Goal: Information Seeking & Learning: Learn about a topic

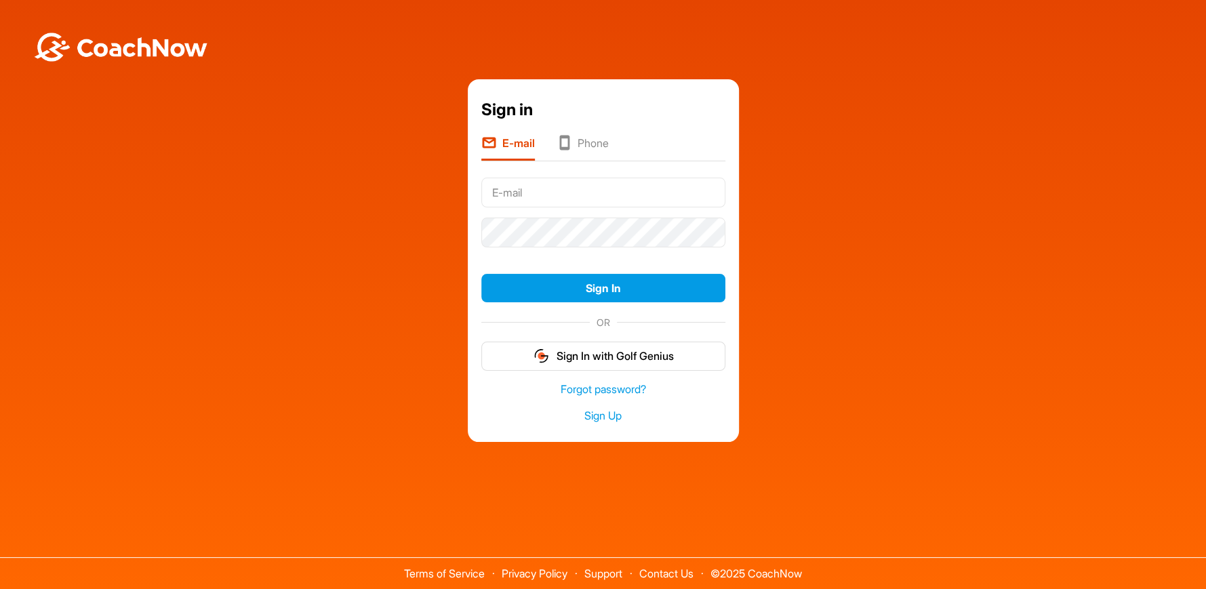
click at [532, 191] on input "text" at bounding box center [603, 193] width 244 height 30
type input "[DOMAIN_NAME][EMAIL_ADDRESS][DOMAIN_NAME]"
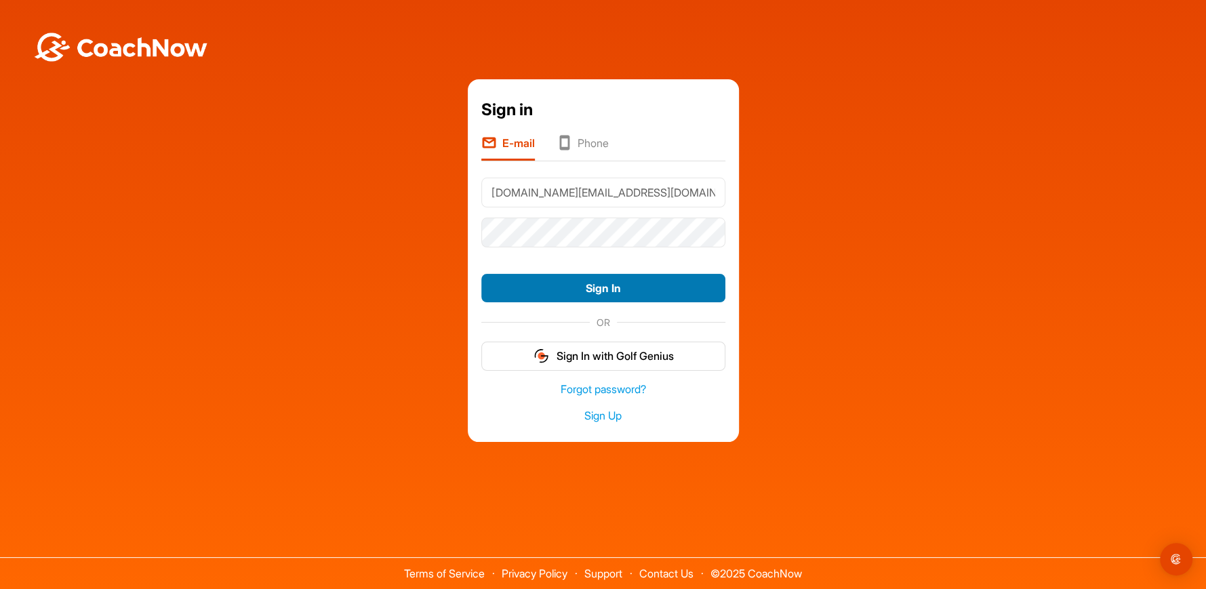
click at [589, 285] on button "Sign In" at bounding box center [603, 288] width 244 height 29
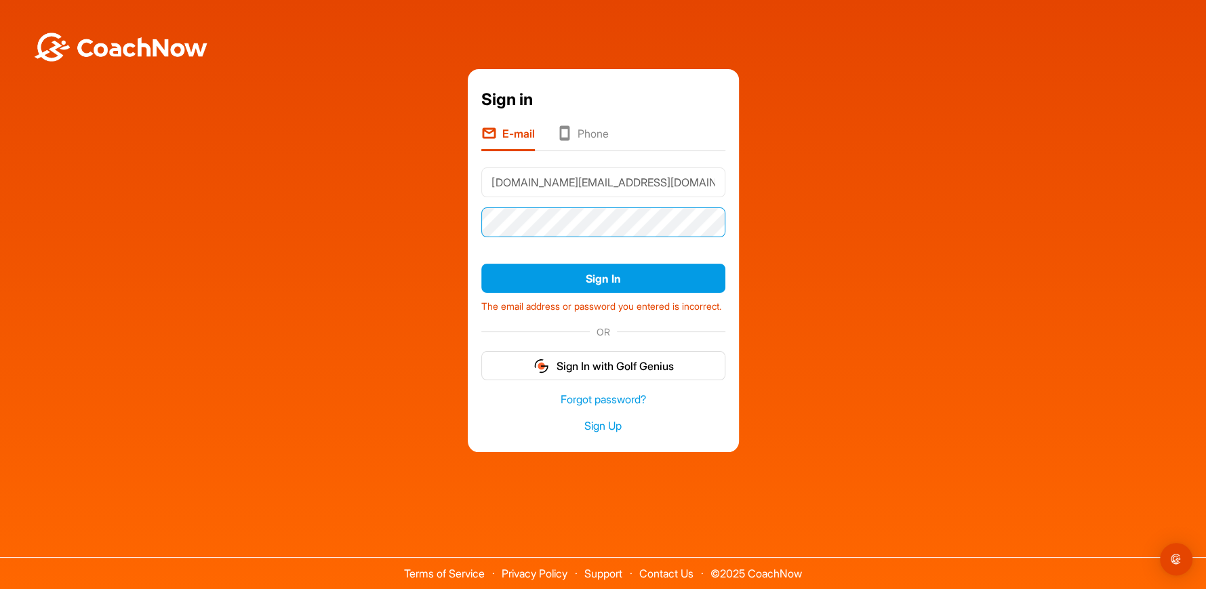
click at [481, 264] on button "Sign In" at bounding box center [603, 278] width 244 height 29
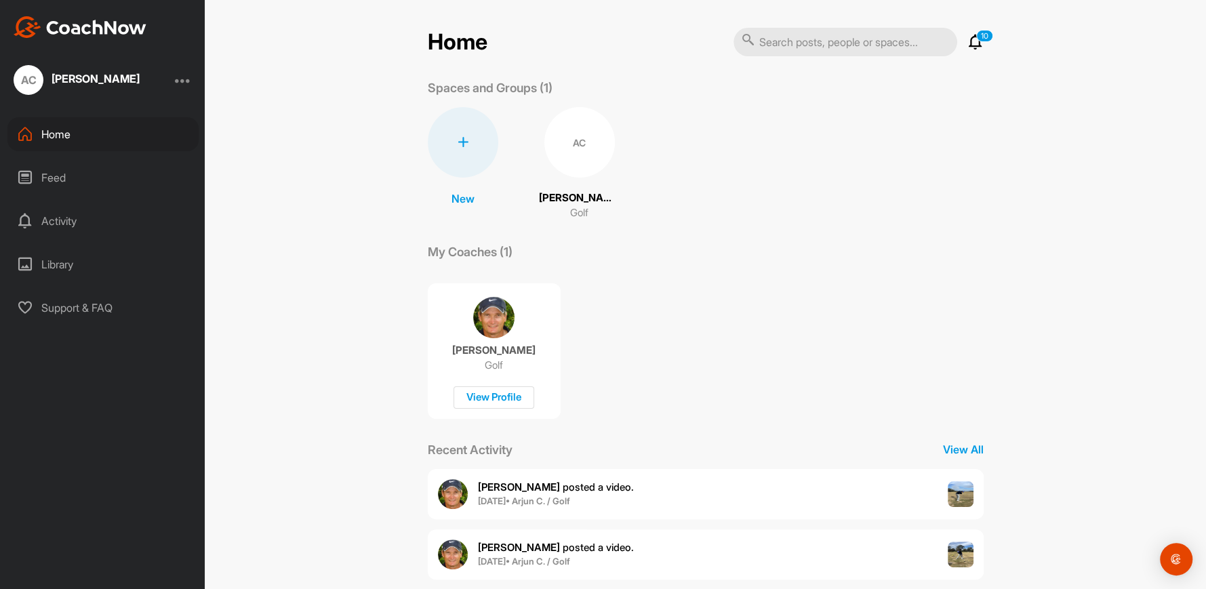
click at [85, 178] on div "Feed" at bounding box center [102, 178] width 191 height 34
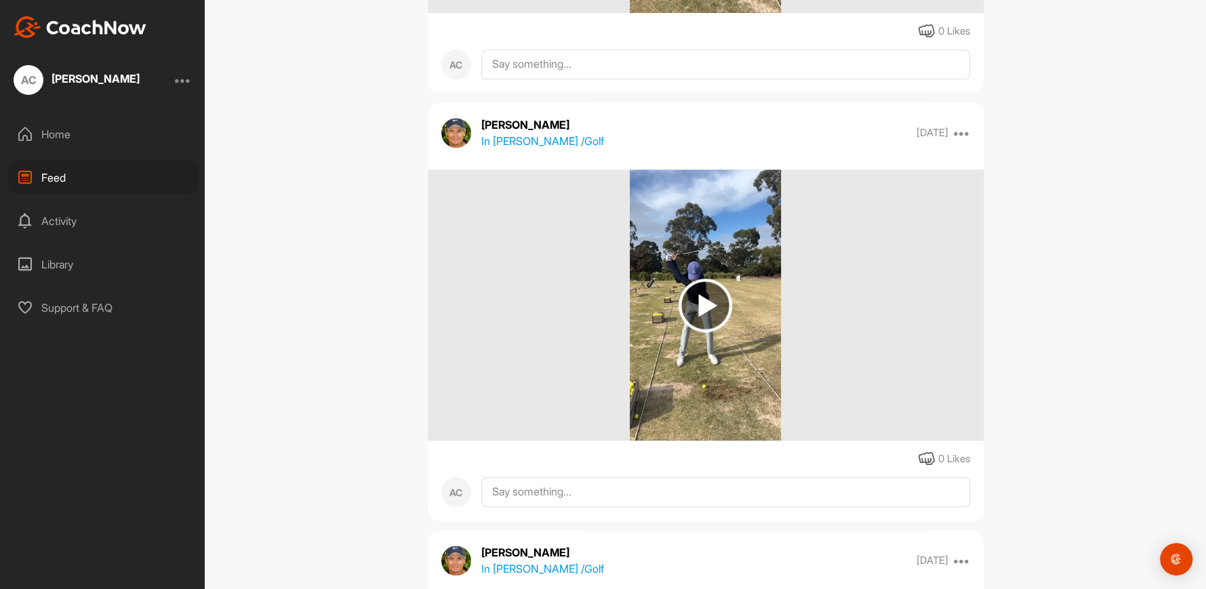
scroll to position [949, 0]
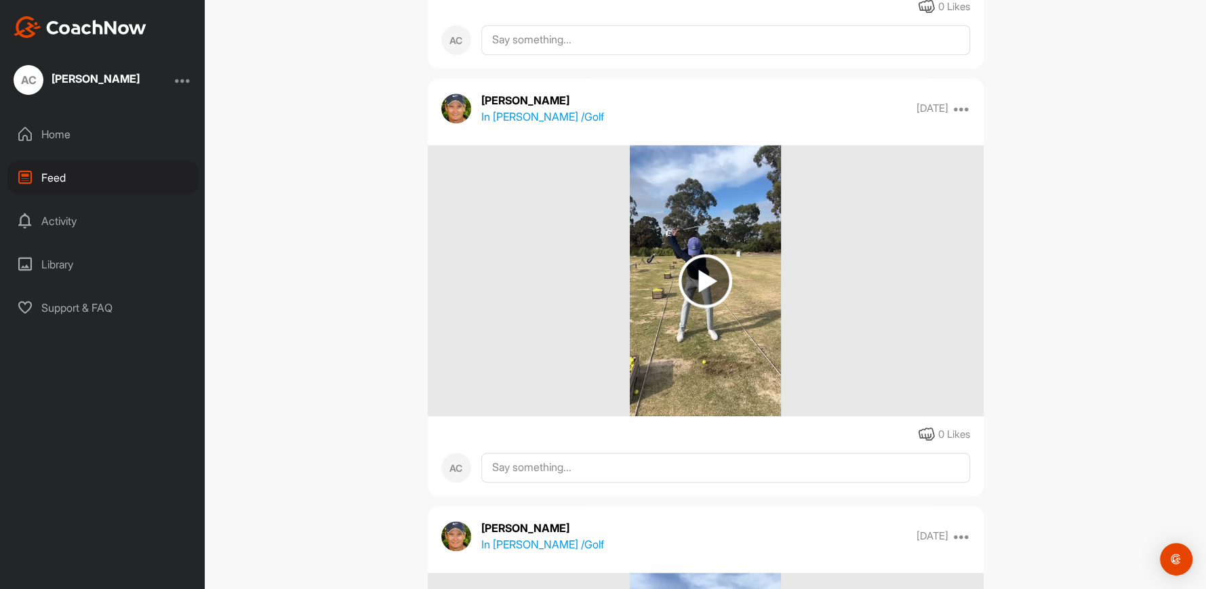
click at [712, 281] on img at bounding box center [705, 281] width 54 height 54
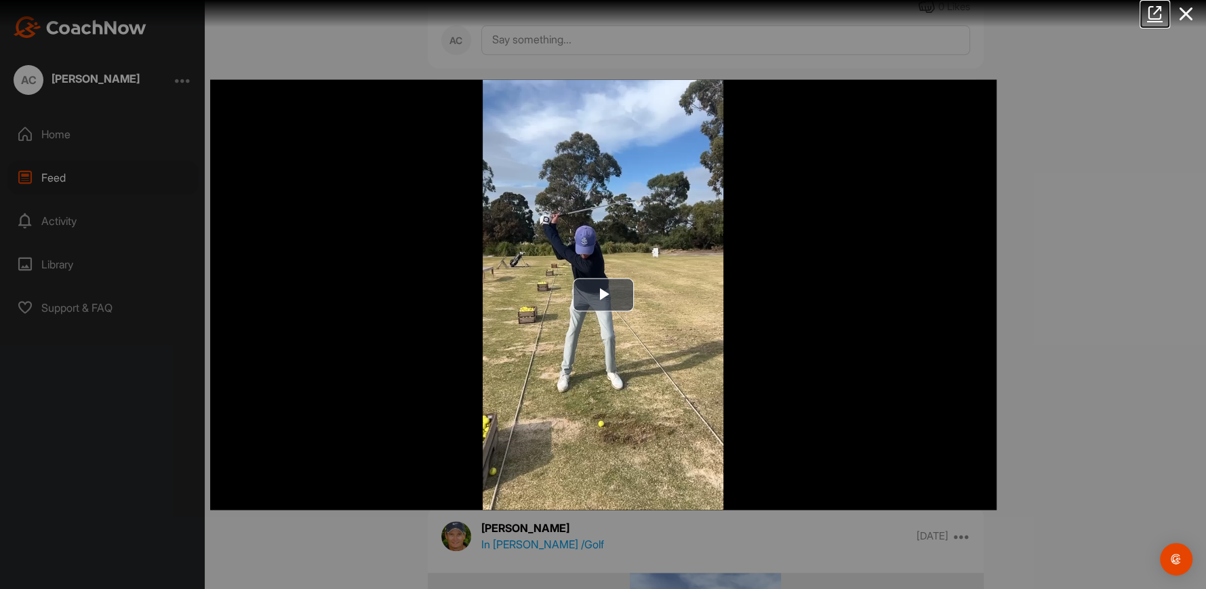
click at [1155, 16] on icon at bounding box center [1155, 12] width 16 height 15
click at [1176, 10] on icon at bounding box center [1185, 13] width 31 height 25
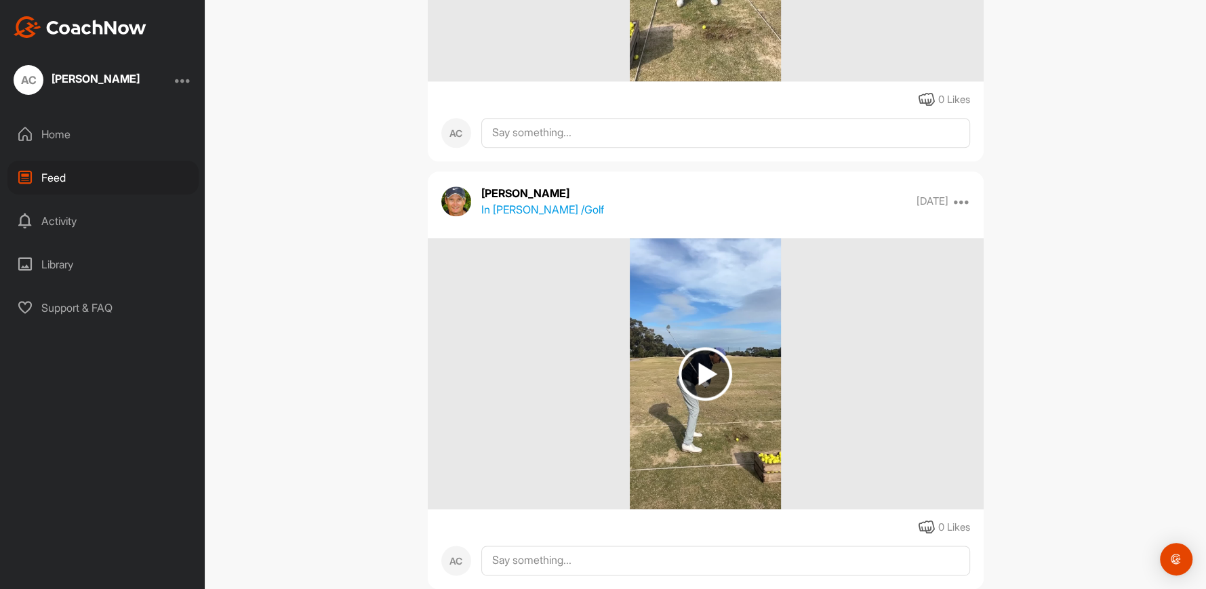
scroll to position [1287, 0]
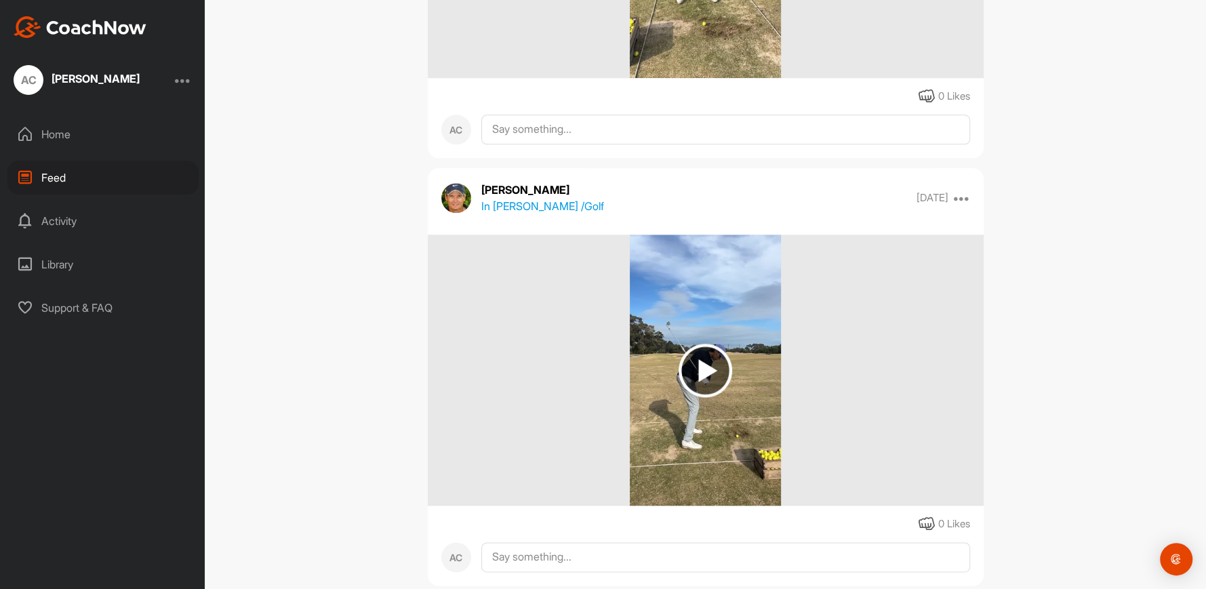
click at [757, 302] on img at bounding box center [705, 369] width 151 height 271
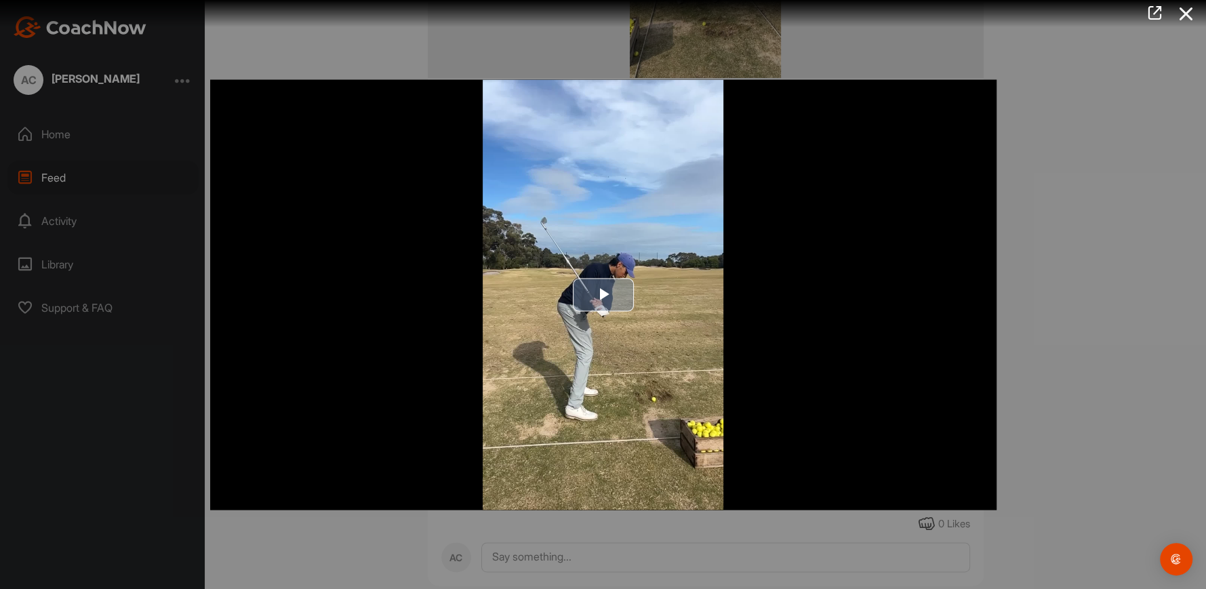
click at [603, 295] on span "Video Player" at bounding box center [603, 295] width 0 height 0
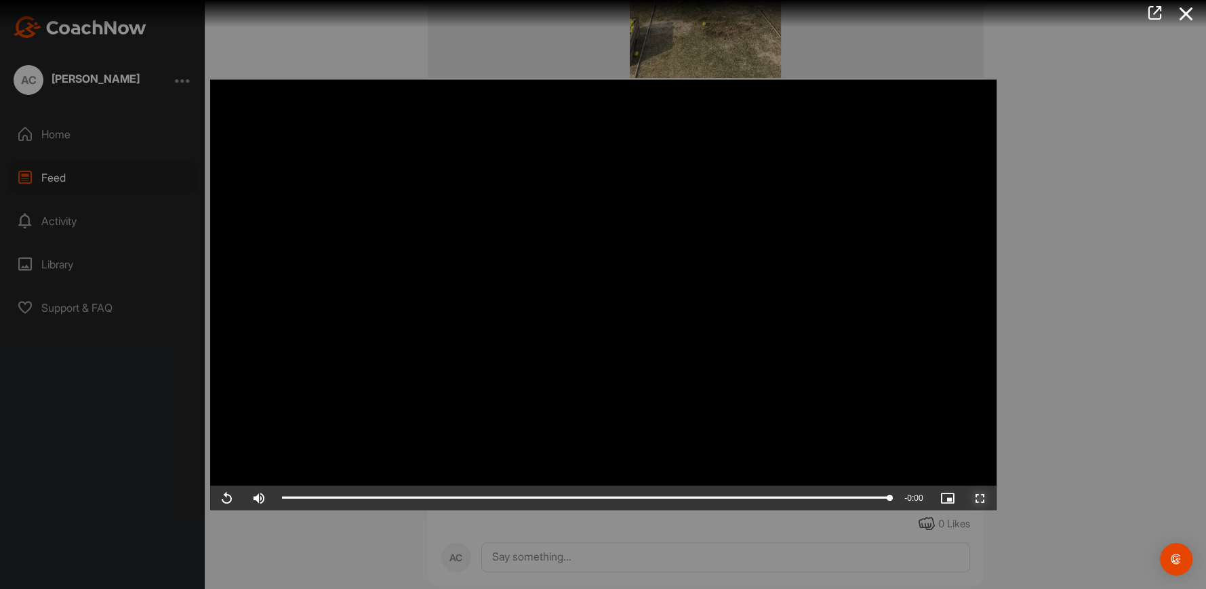
click at [977, 497] on span "Video Player" at bounding box center [980, 497] width 33 height 0
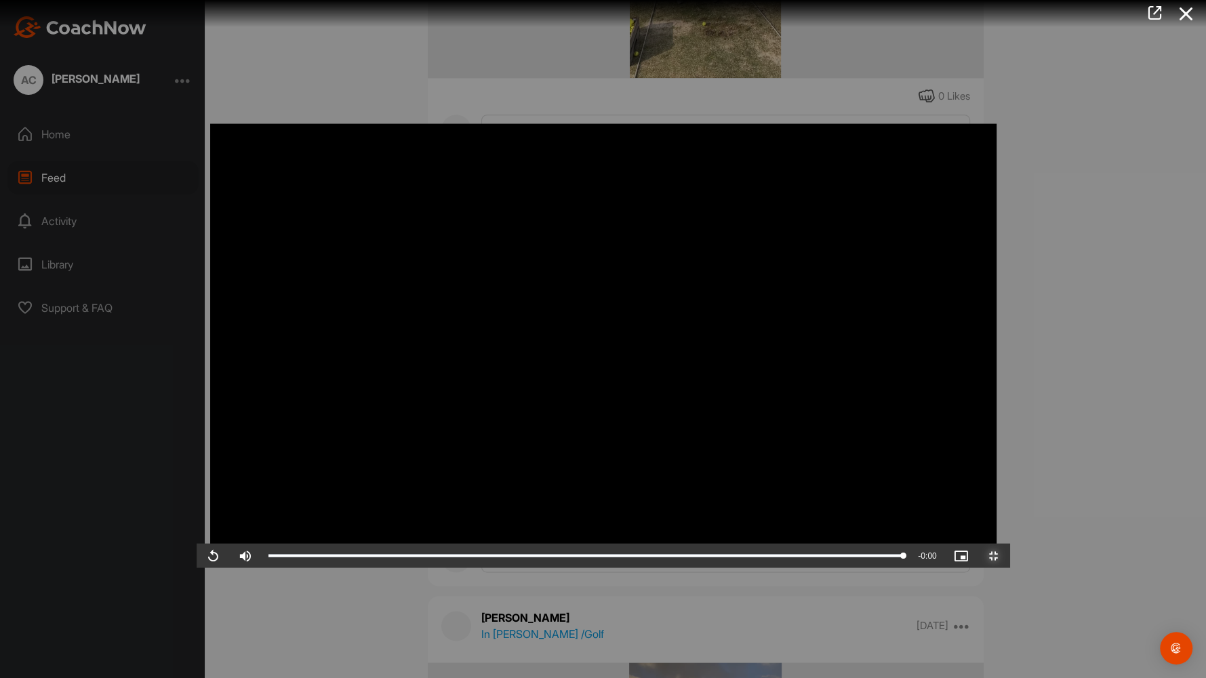
click at [1010, 556] on span "Video Player" at bounding box center [993, 556] width 33 height 0
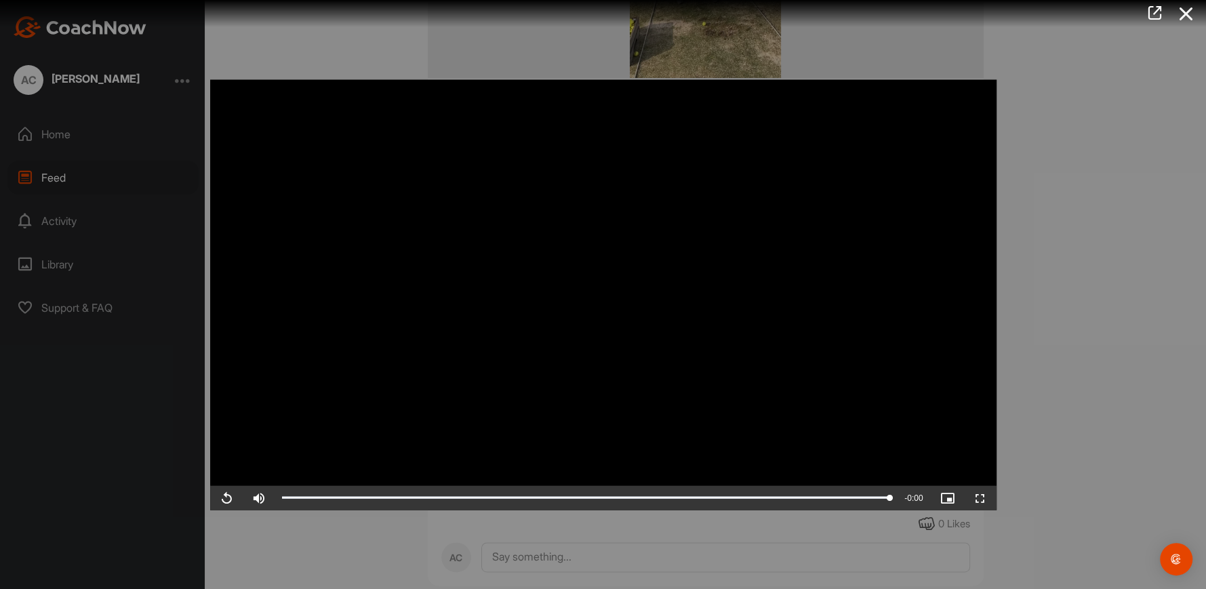
click at [1017, 478] on div at bounding box center [603, 294] width 1206 height 589
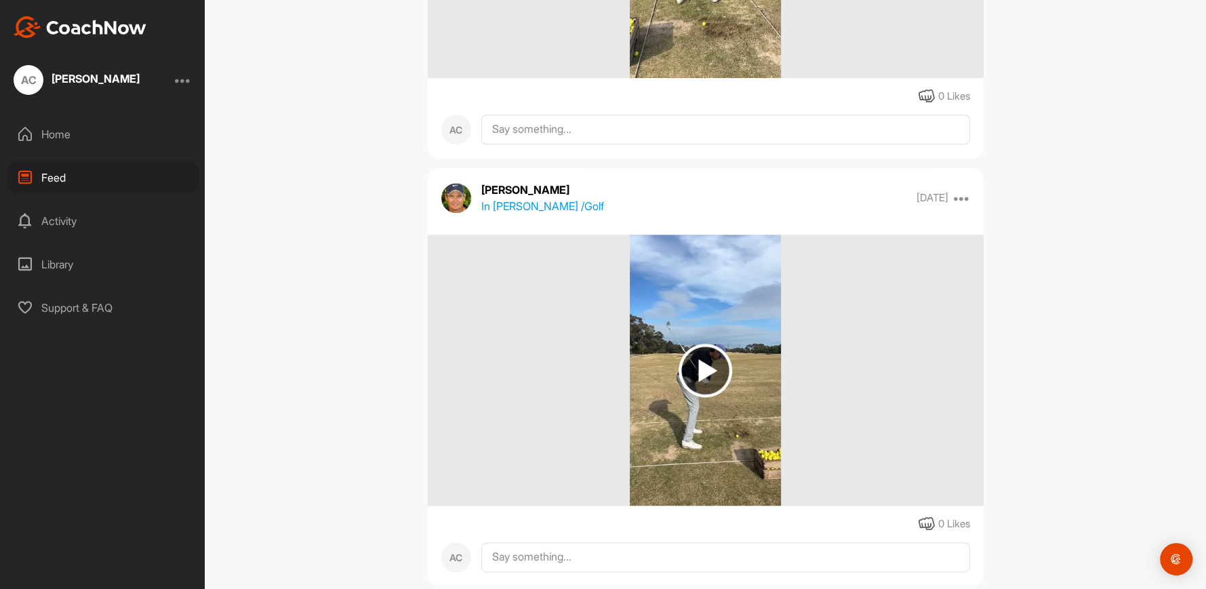
click at [956, 197] on icon at bounding box center [961, 198] width 16 height 16
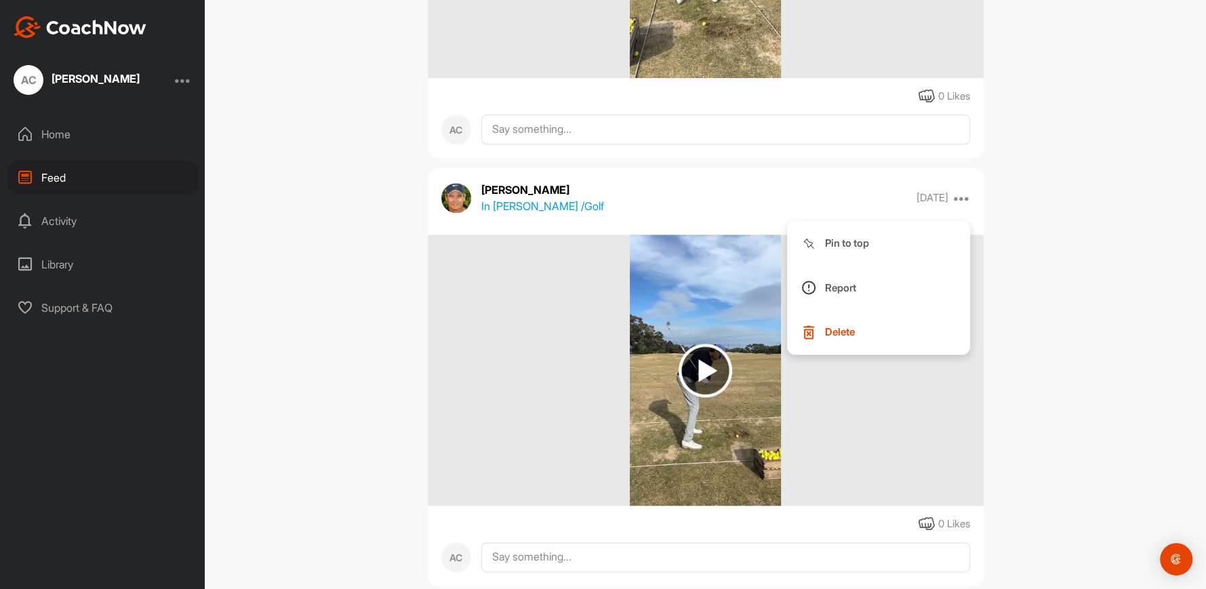
click at [1012, 296] on div "Feed Filter Media Type Images Videos Notes Audio Documents Author AC Arjun Chau…" at bounding box center [705, 294] width 1001 height 589
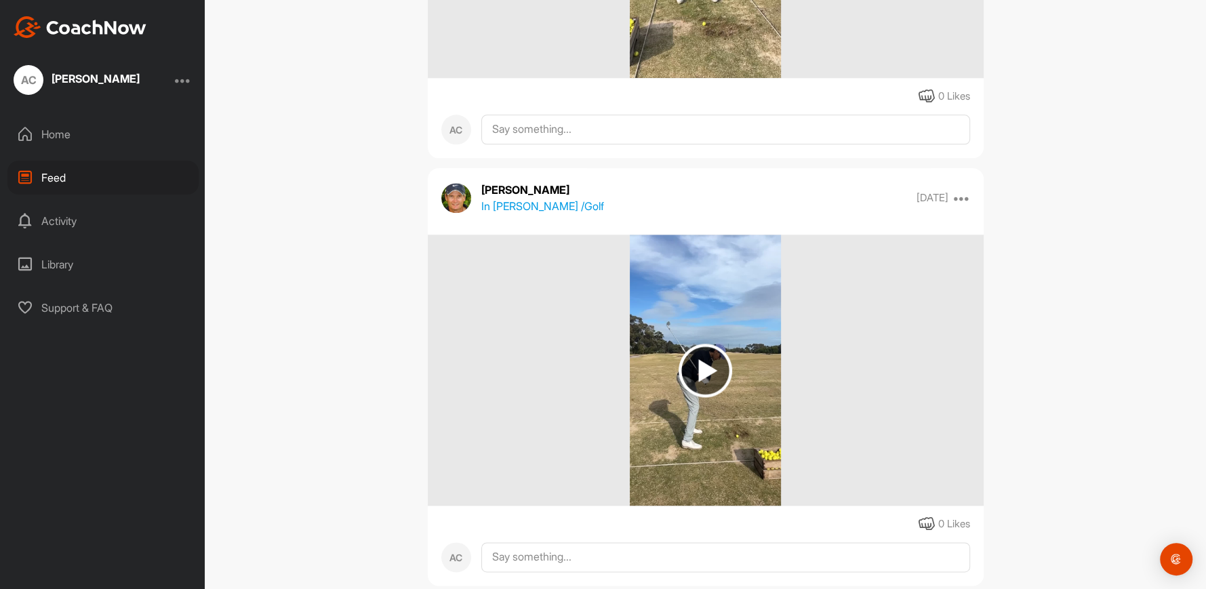
click at [697, 426] on img at bounding box center [705, 369] width 151 height 271
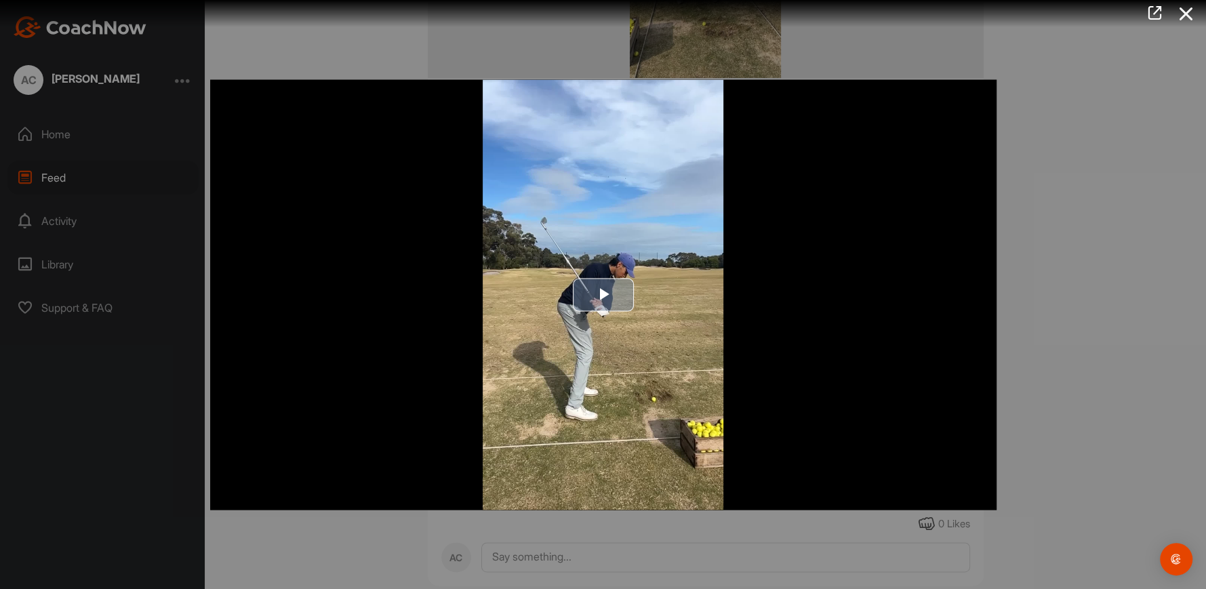
click at [603, 295] on span "Video Player" at bounding box center [603, 295] width 0 height 0
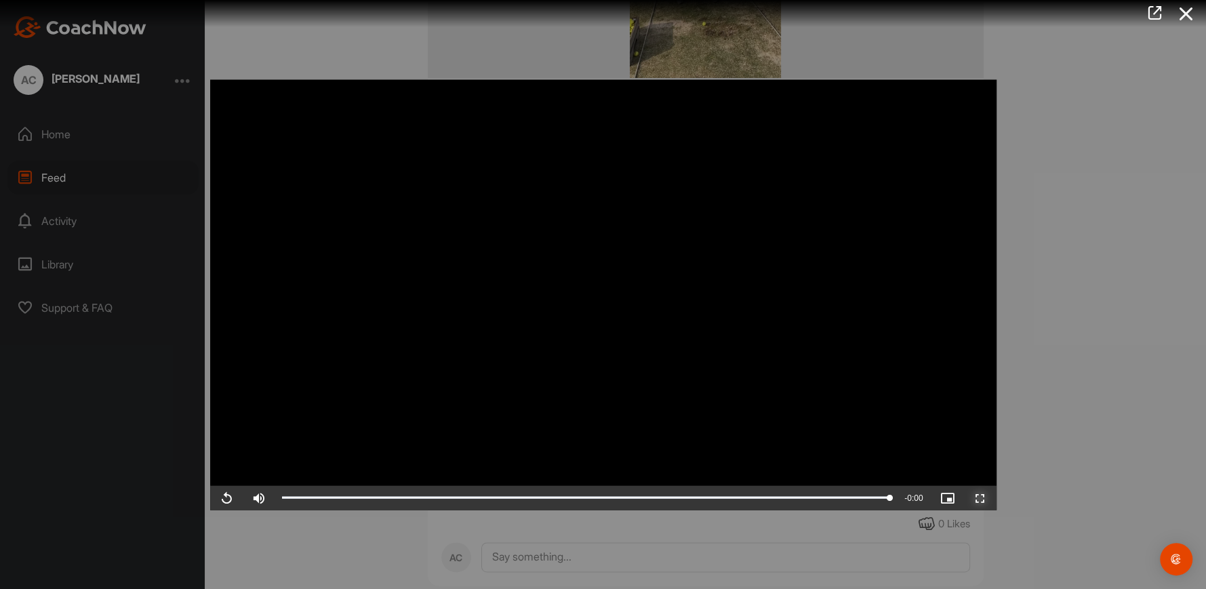
click at [981, 497] on span "Video Player" at bounding box center [980, 497] width 33 height 0
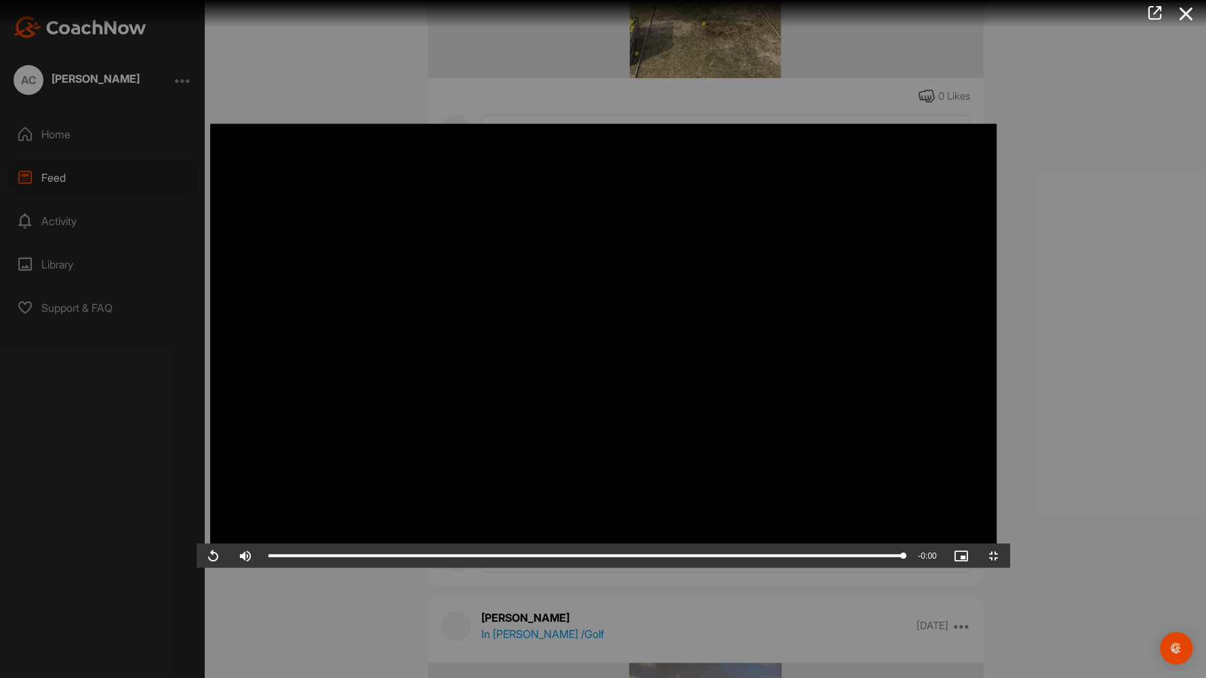
click at [1010, 440] on video "Video Player" at bounding box center [603, 338] width 813 height 457
click at [1010, 556] on span "Video Player" at bounding box center [993, 556] width 33 height 0
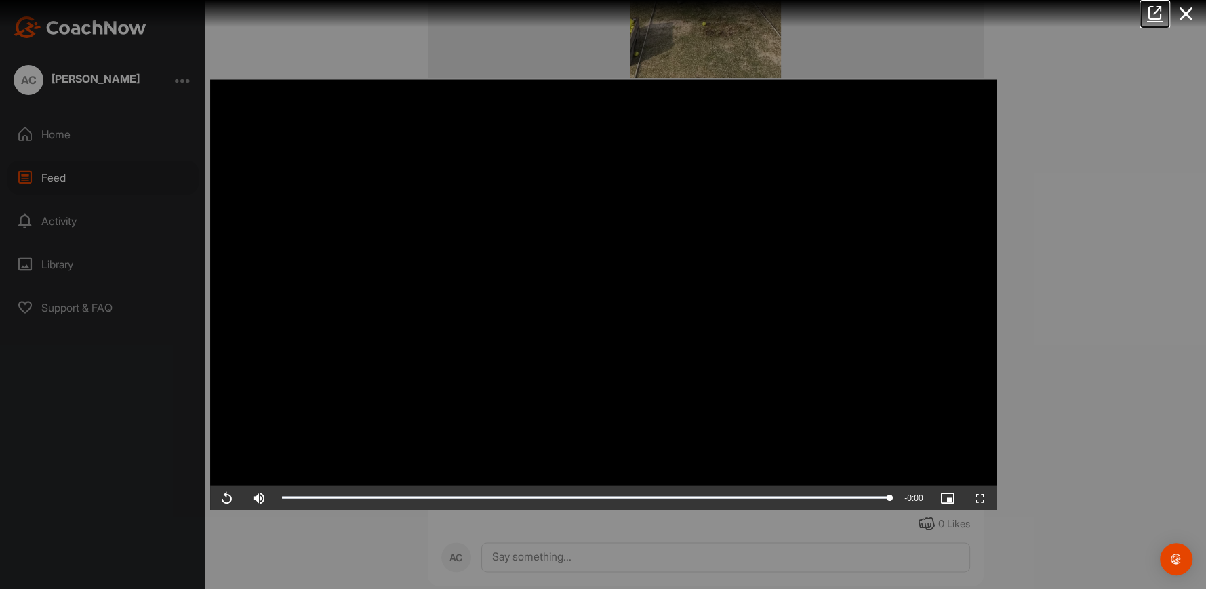
click at [1153, 10] on icon at bounding box center [1155, 12] width 16 height 15
